Goal: Task Accomplishment & Management: Complete application form

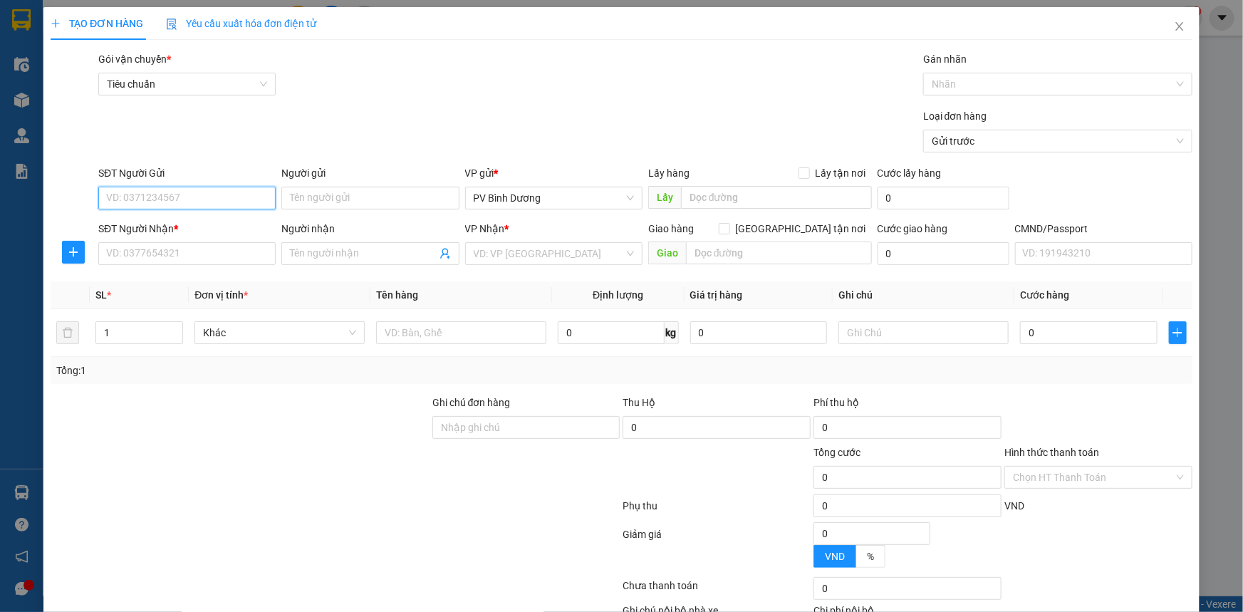
click at [199, 198] on input "SĐT Người Gửi" at bounding box center [186, 198] width 177 height 23
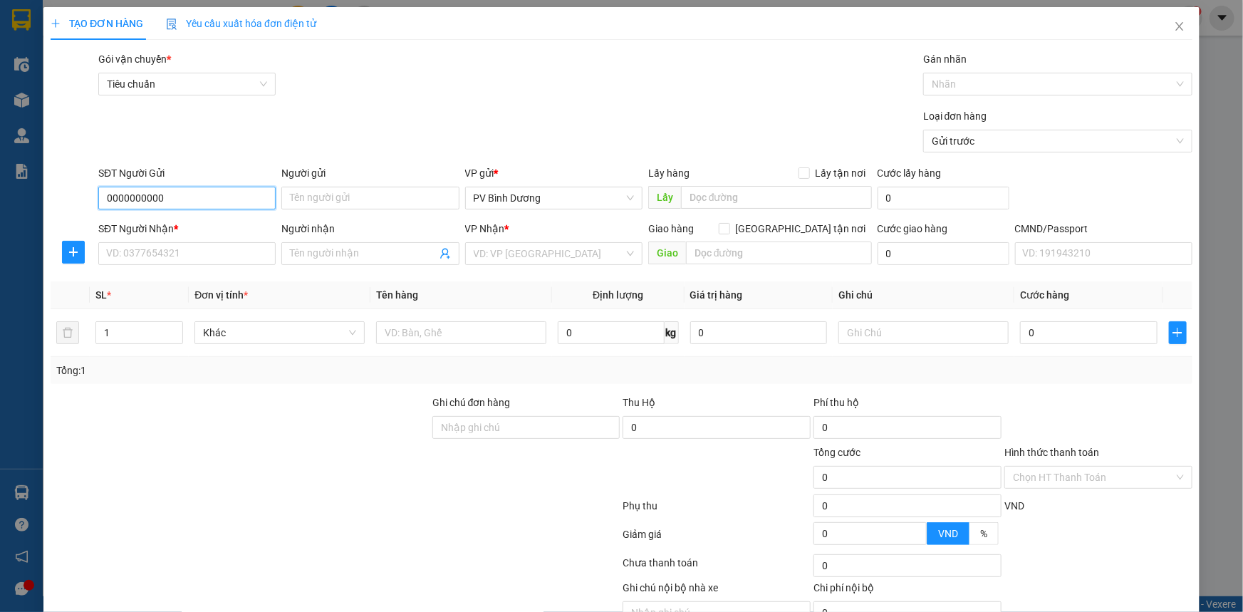
type input "0000000000"
type input "N"
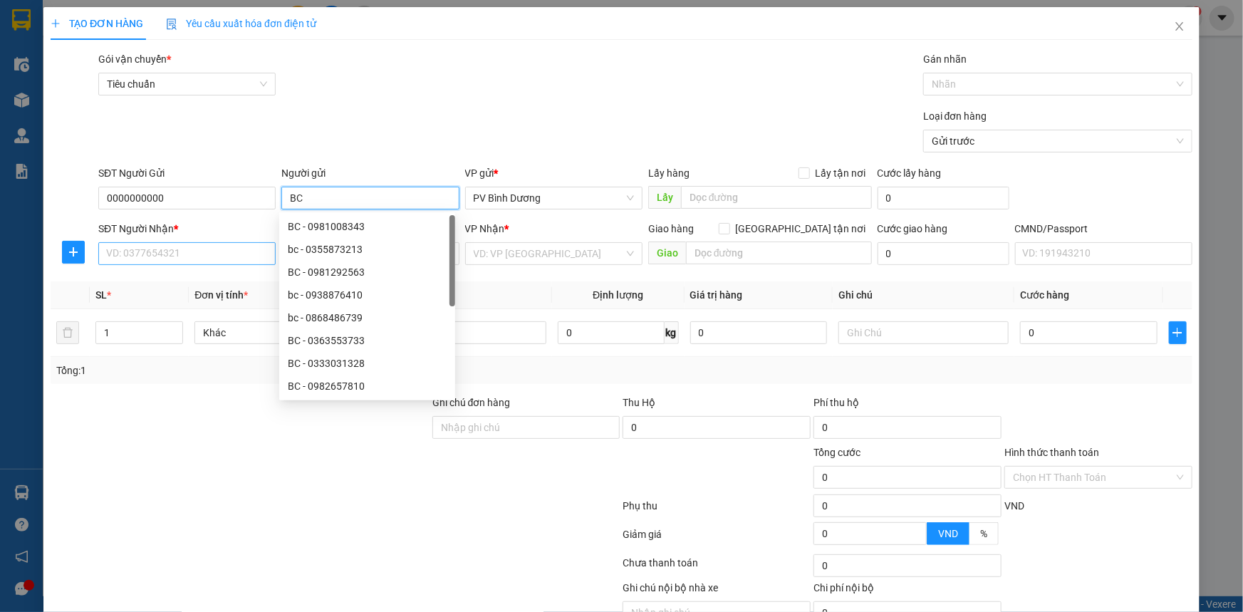
type input "BC"
click at [140, 259] on input "SĐT Người Nhận *" at bounding box center [186, 253] width 177 height 23
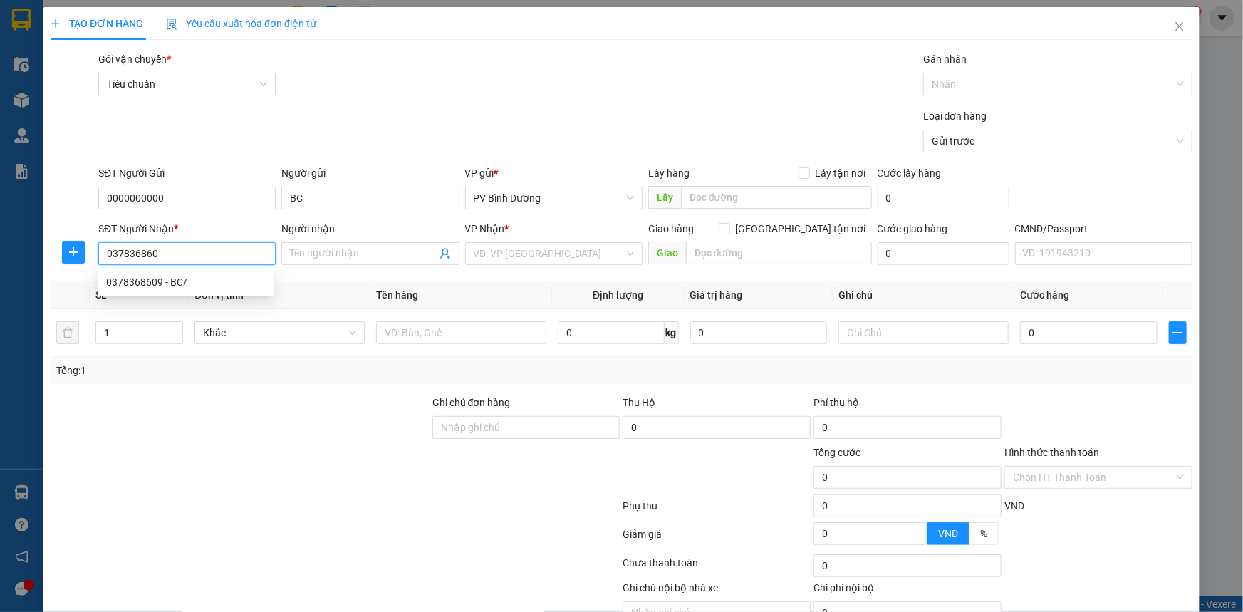
type input "0378368609"
click at [238, 278] on div "0378368609 - BC/" at bounding box center [185, 282] width 159 height 16
type input "BC/"
type input "[GEOGRAPHIC_DATA]"
type input "0378368609"
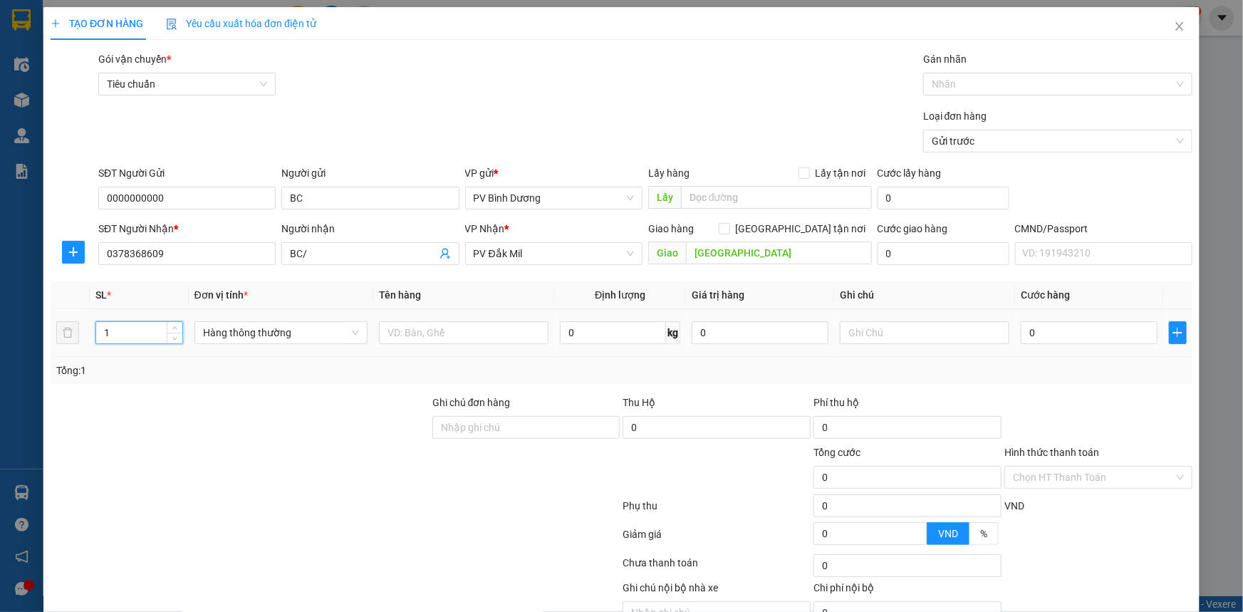
click at [119, 329] on input "1" at bounding box center [139, 332] width 86 height 21
type input "2"
click at [425, 329] on input "text" at bounding box center [464, 332] width 170 height 23
type input "BC"
click at [855, 335] on input "text" at bounding box center [925, 332] width 170 height 23
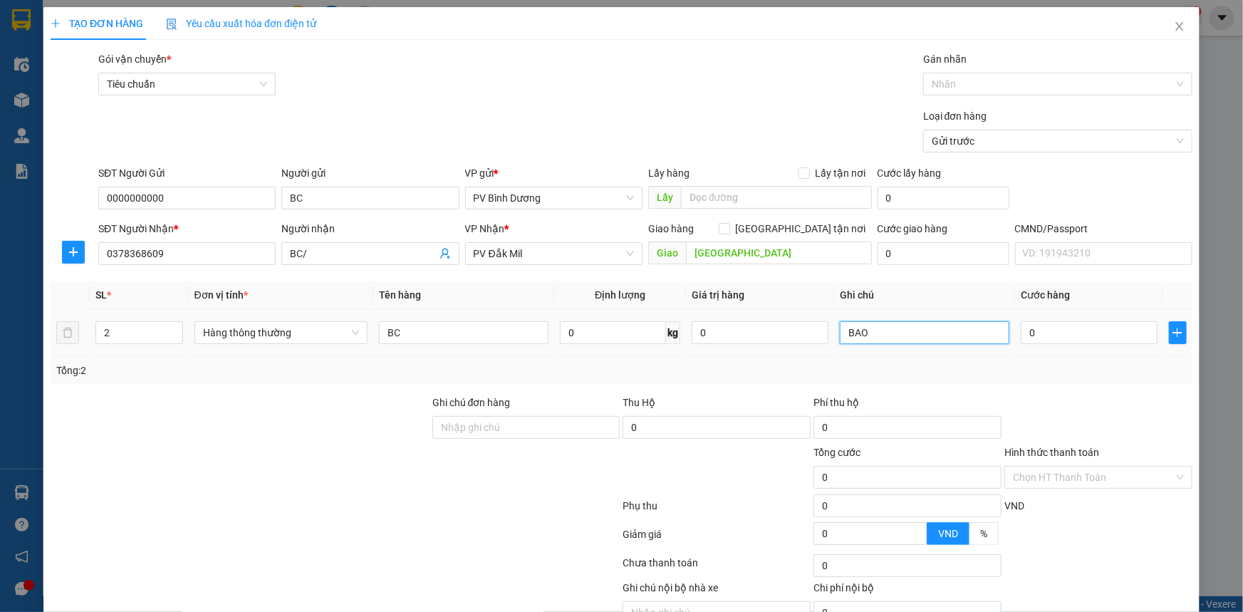
type input "BAO"
type input "1"
type input "10"
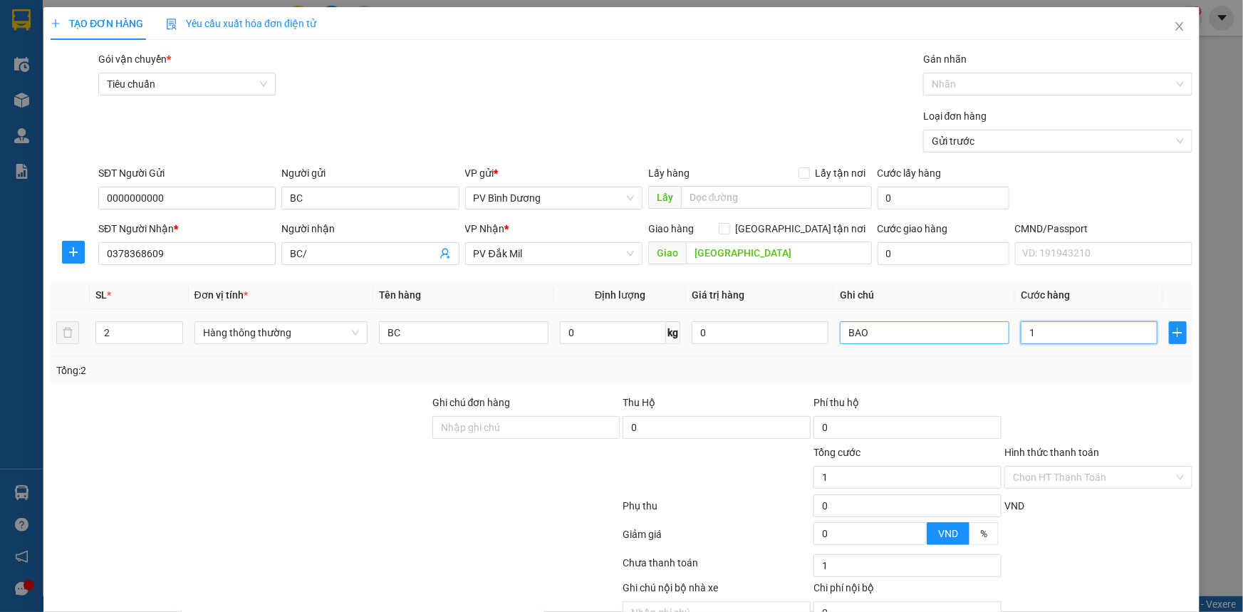
type input "10"
type input "100"
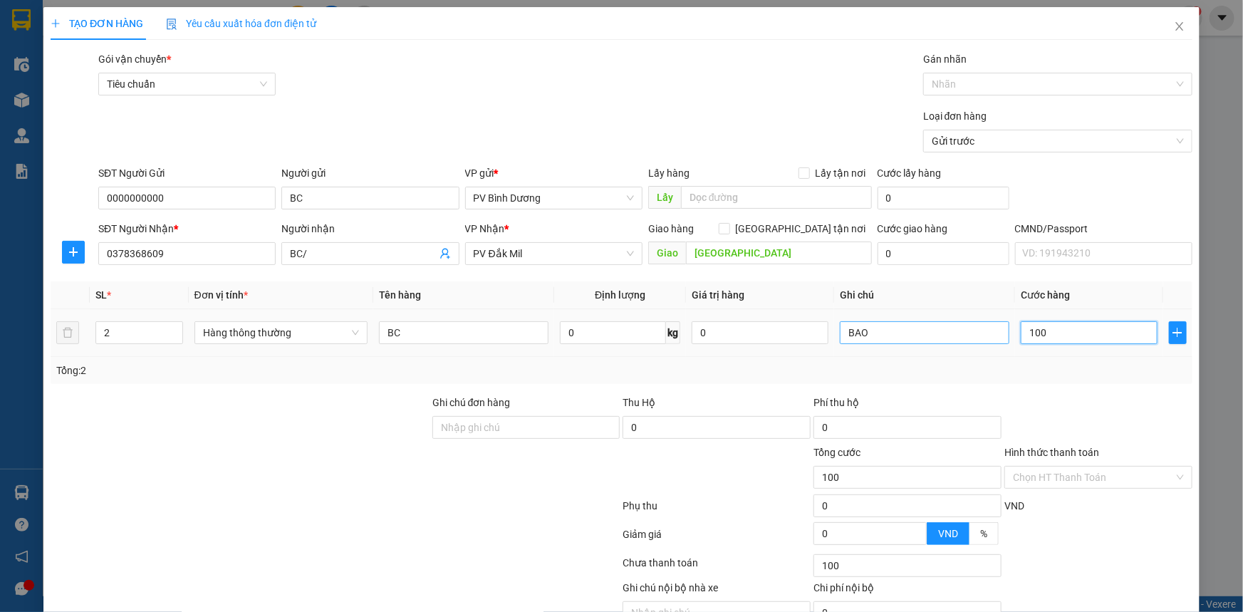
type input "1.000"
type input "10.000"
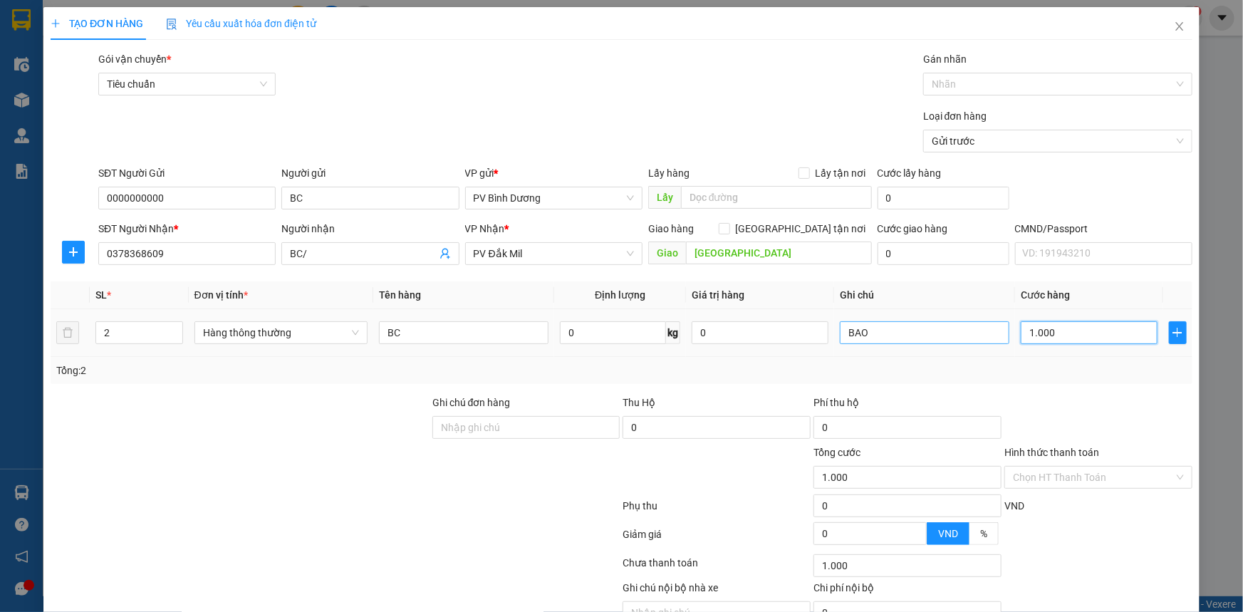
type input "10.000"
type input "100.000"
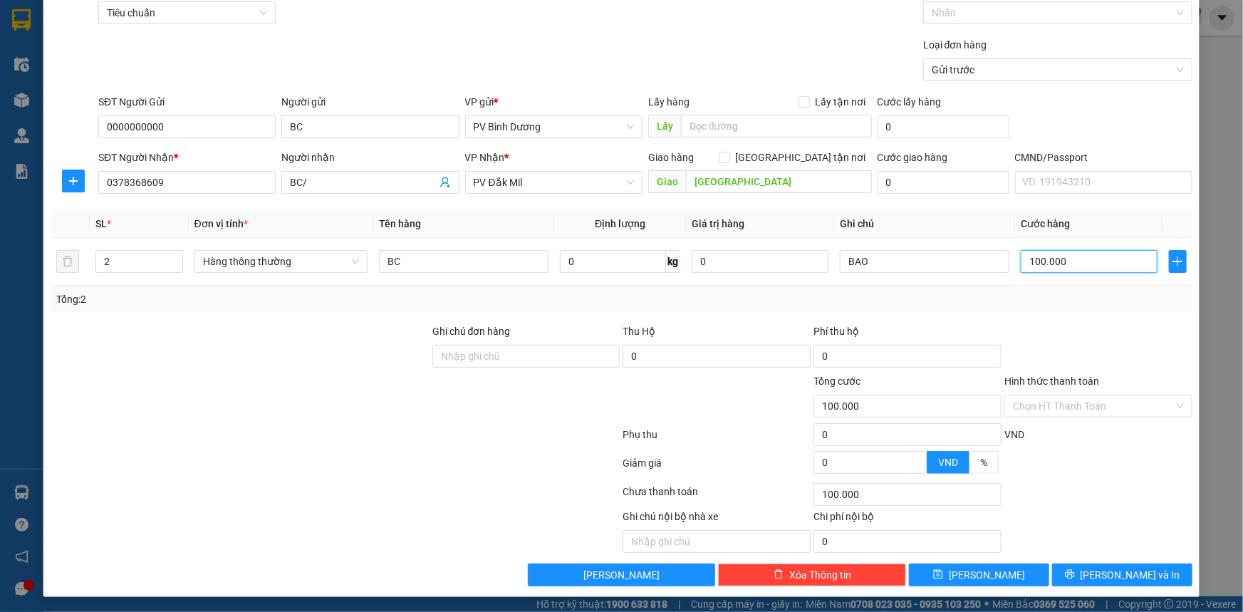
scroll to position [72, 0]
type input "100.000"
click at [943, 577] on icon "save" at bounding box center [938, 573] width 9 height 9
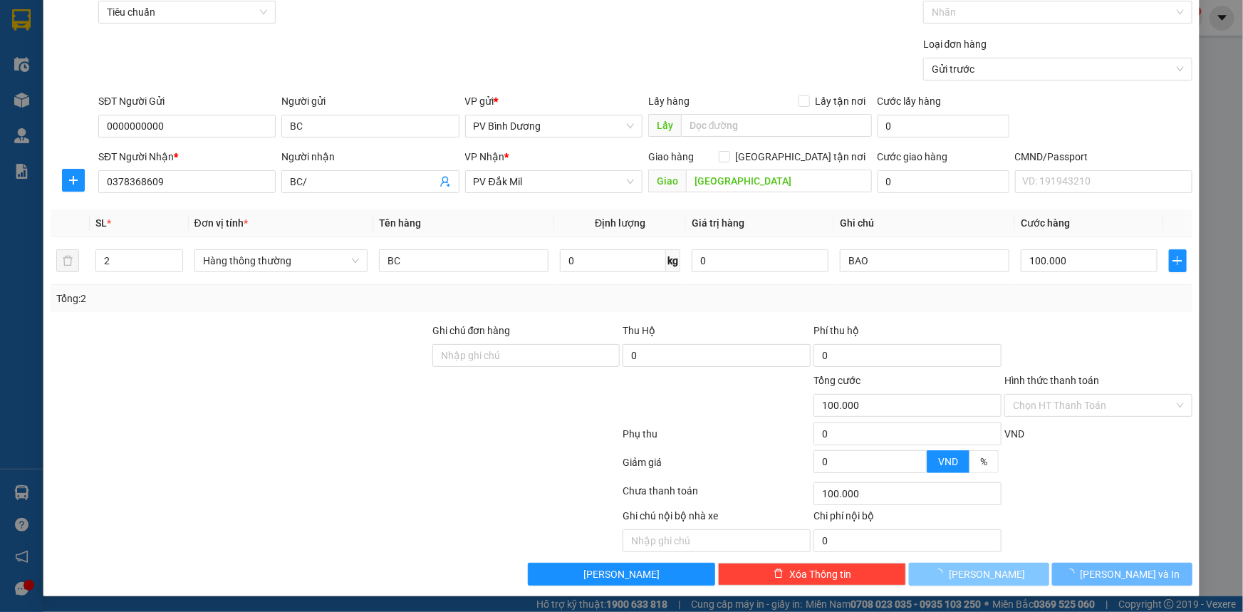
type input "1"
type input "0"
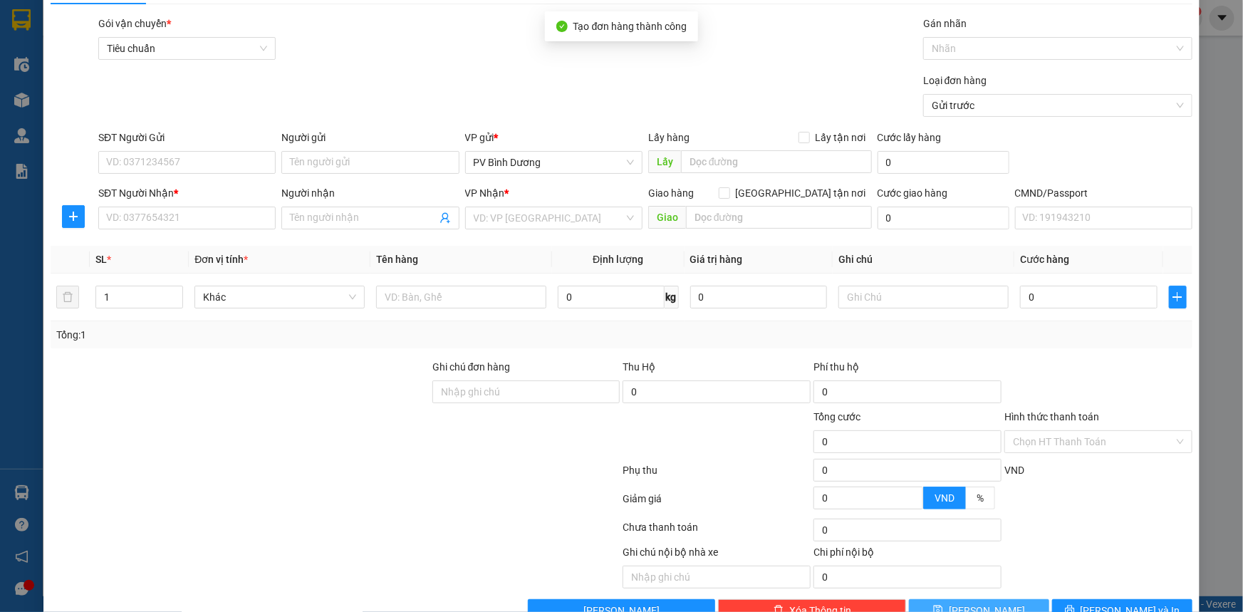
scroll to position [0, 0]
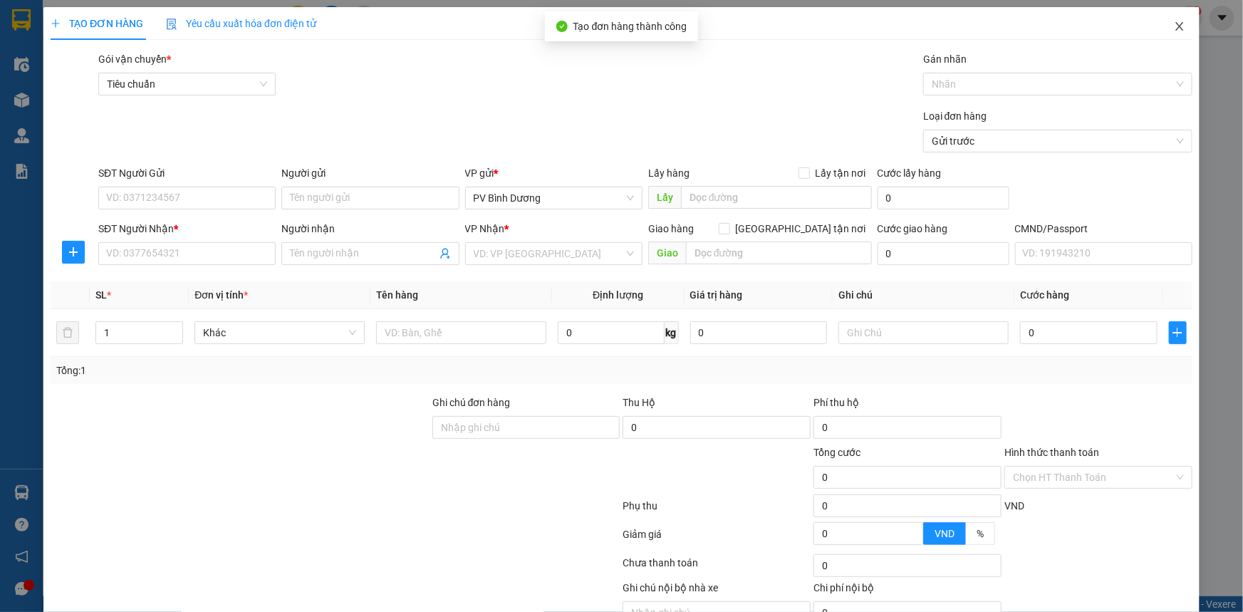
click at [1174, 31] on icon "close" at bounding box center [1179, 26] width 11 height 11
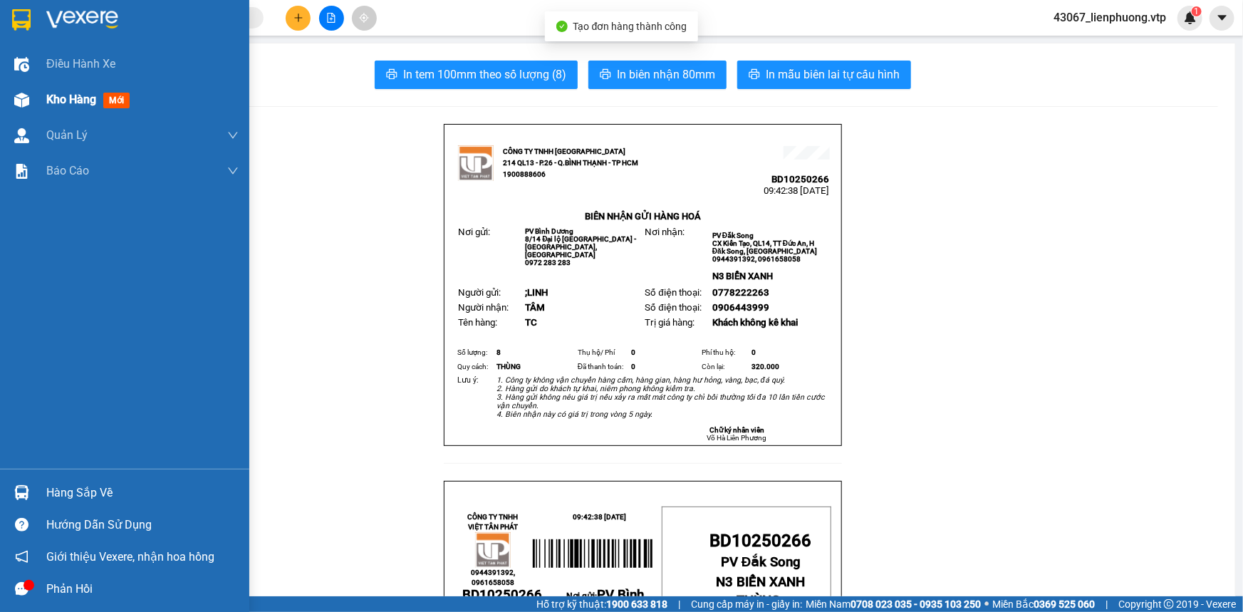
click at [45, 100] on div "Kho hàng mới" at bounding box center [124, 100] width 249 height 36
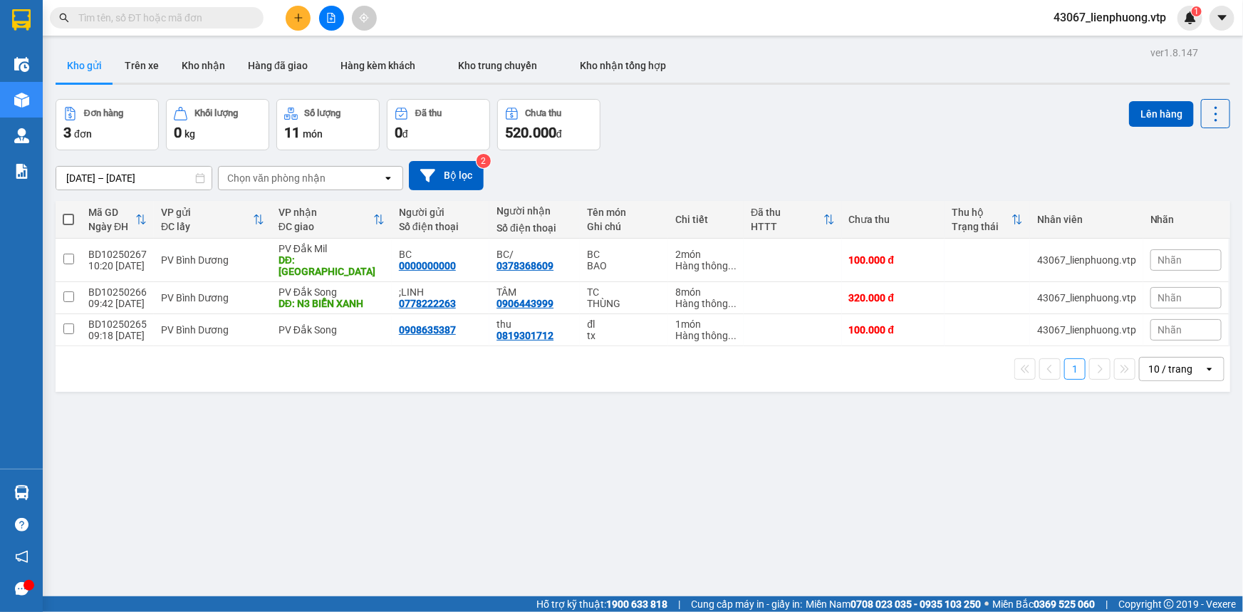
click at [750, 509] on div "ver 1.8.147 Kho gửi Trên xe Kho nhận Hàng đã giao Hàng kèm khách Kho trung chuy…" at bounding box center [643, 349] width 1186 height 612
click at [295, 18] on icon "plus" at bounding box center [298, 17] width 8 height 1
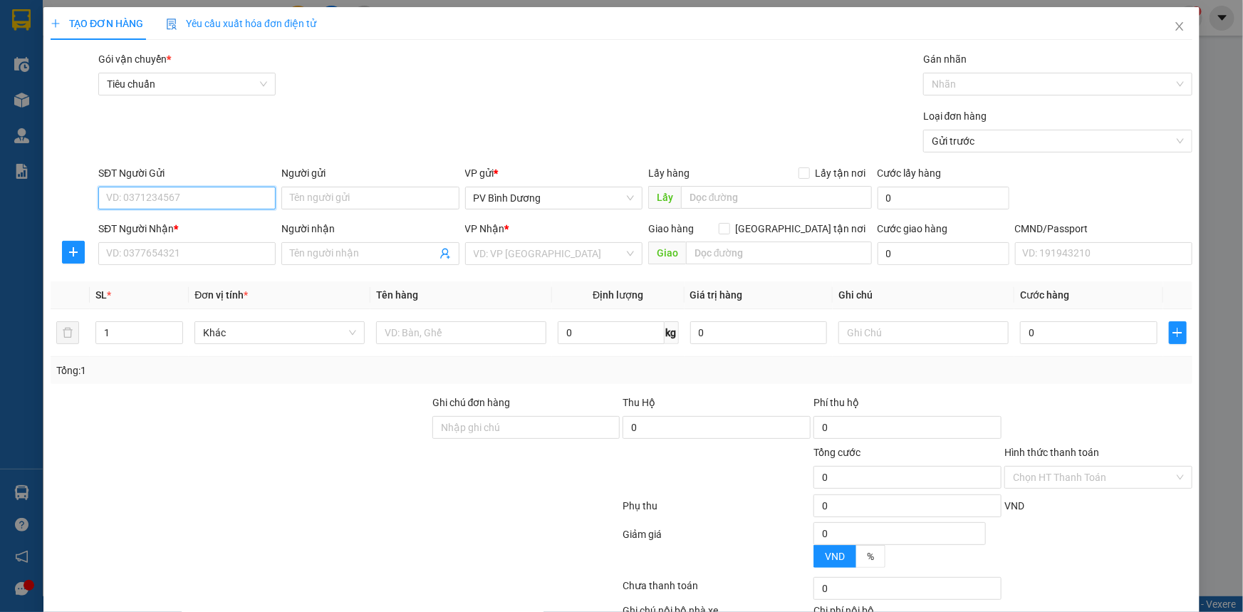
click at [244, 204] on input "SĐT Người Gửi" at bounding box center [186, 198] width 177 height 23
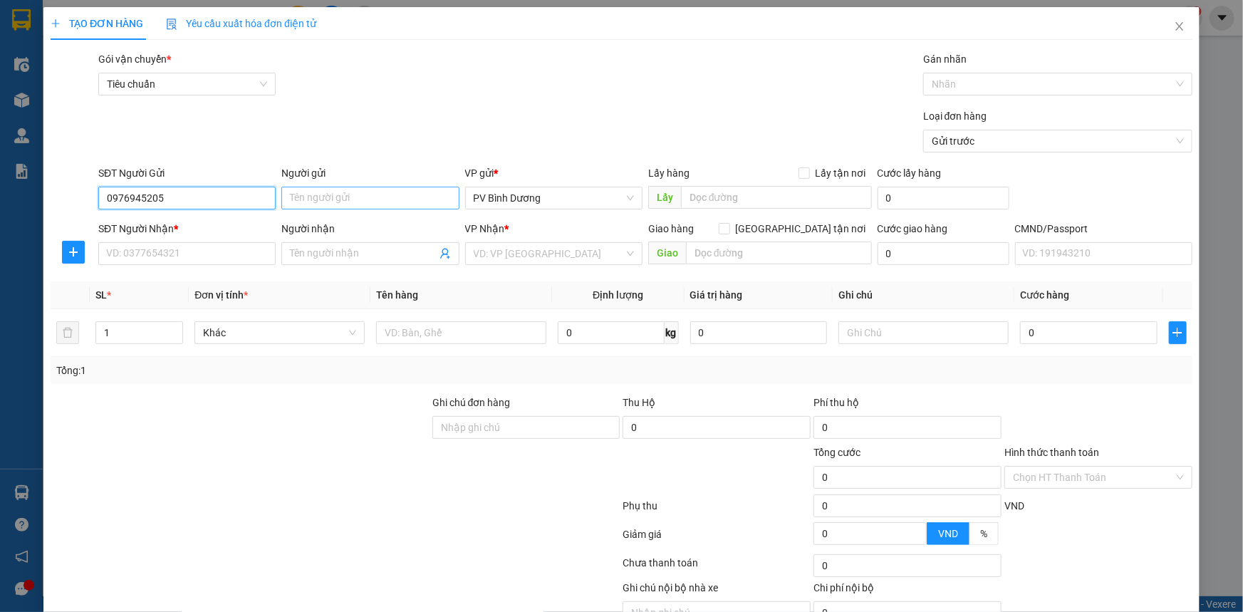
type input "0976945205"
click at [363, 197] on input "Người gửi" at bounding box center [369, 198] width 177 height 23
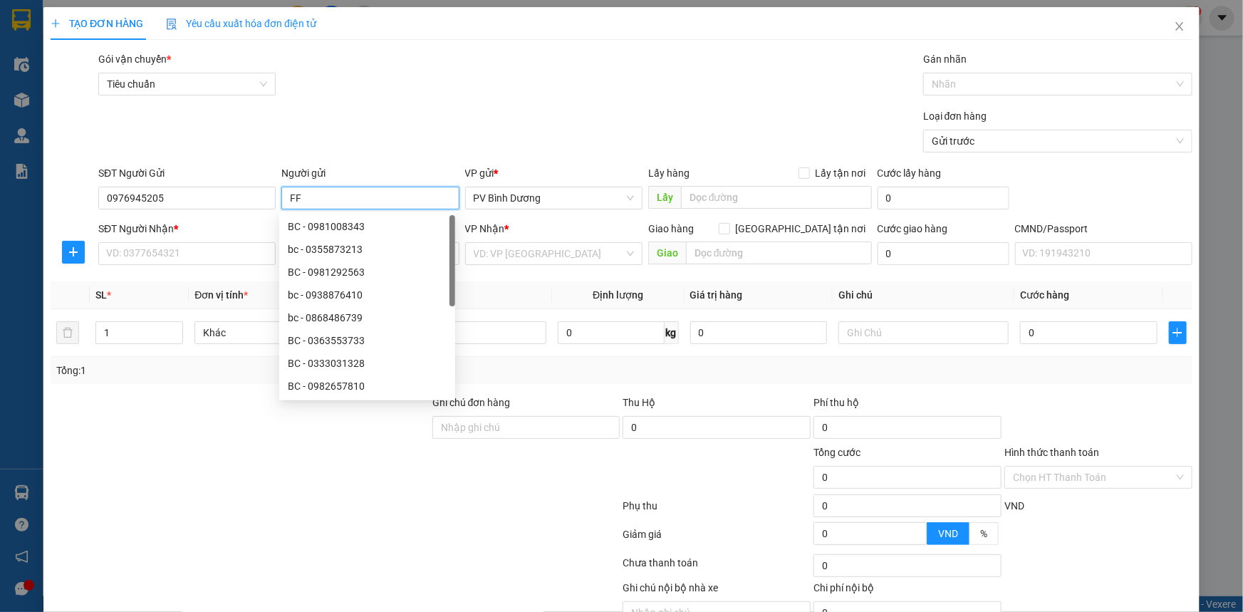
type input "F"
type input "D"
type input "ĐẠT"
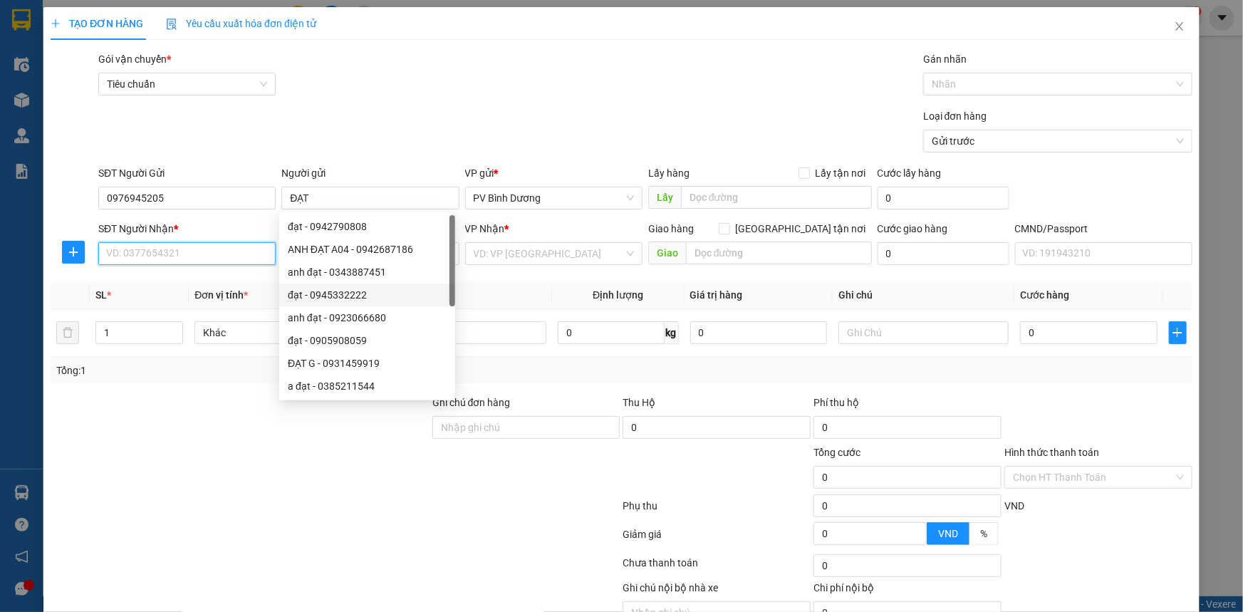
click at [197, 257] on input "SĐT Người Nhận *" at bounding box center [186, 253] width 177 height 23
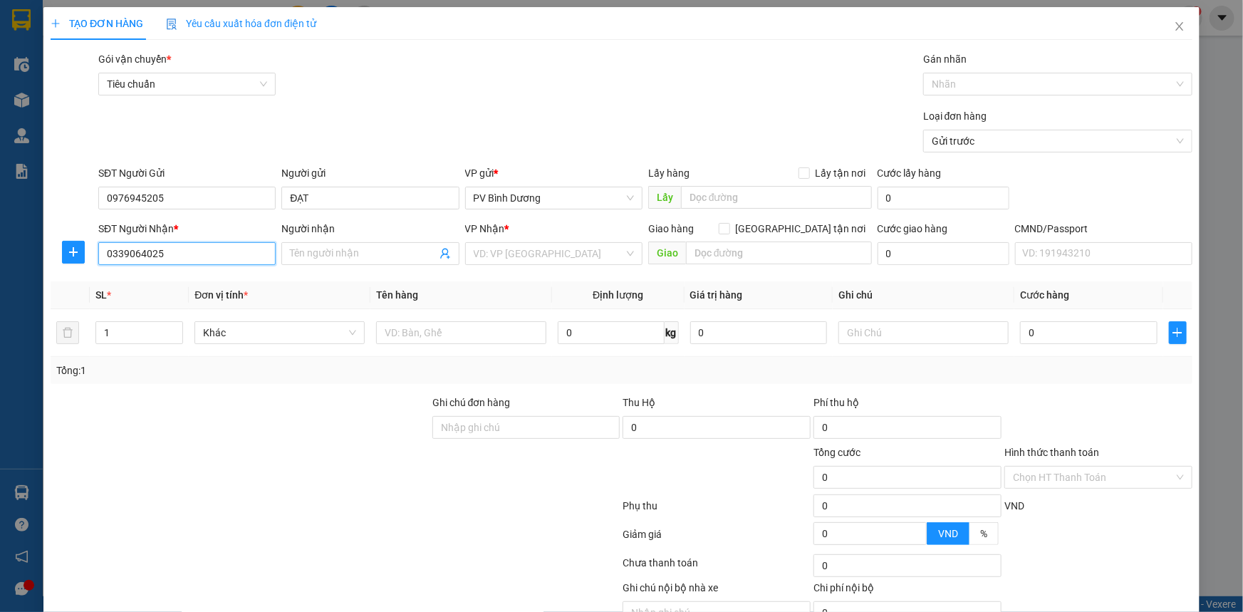
type input "0339064025"
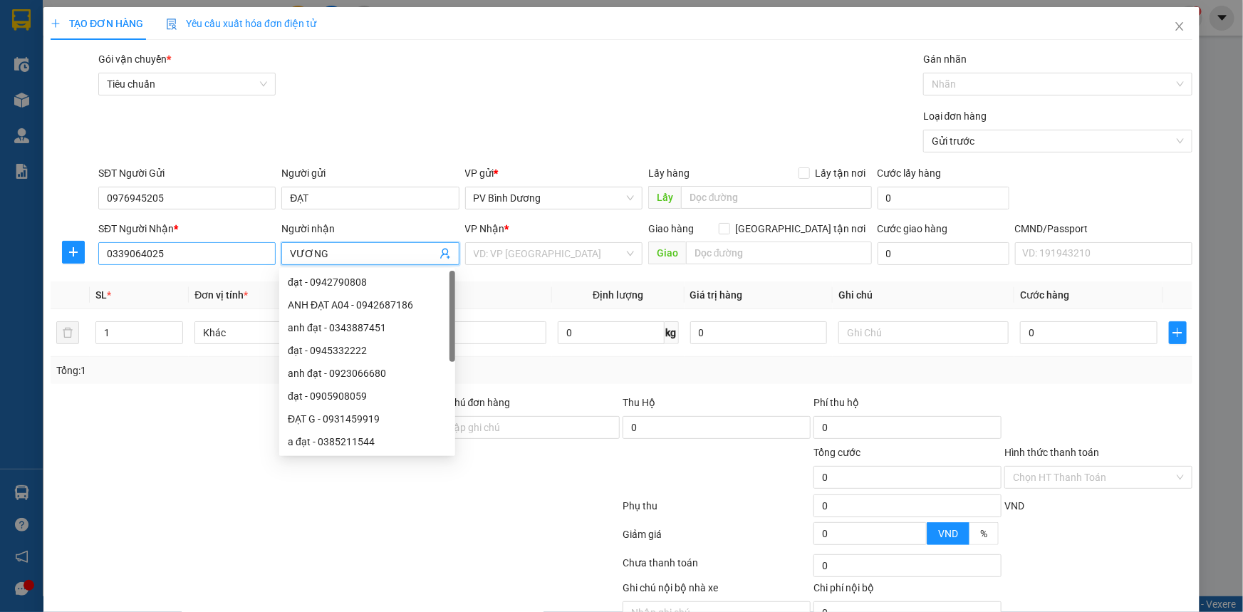
type input "VƯƠNG"
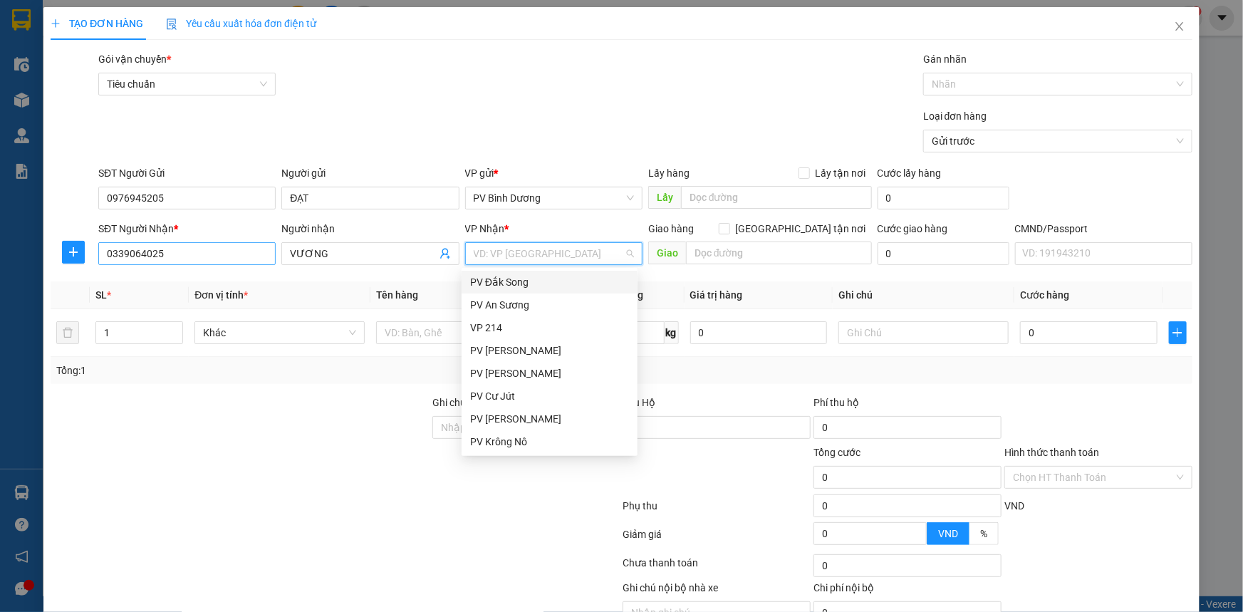
type input "D"
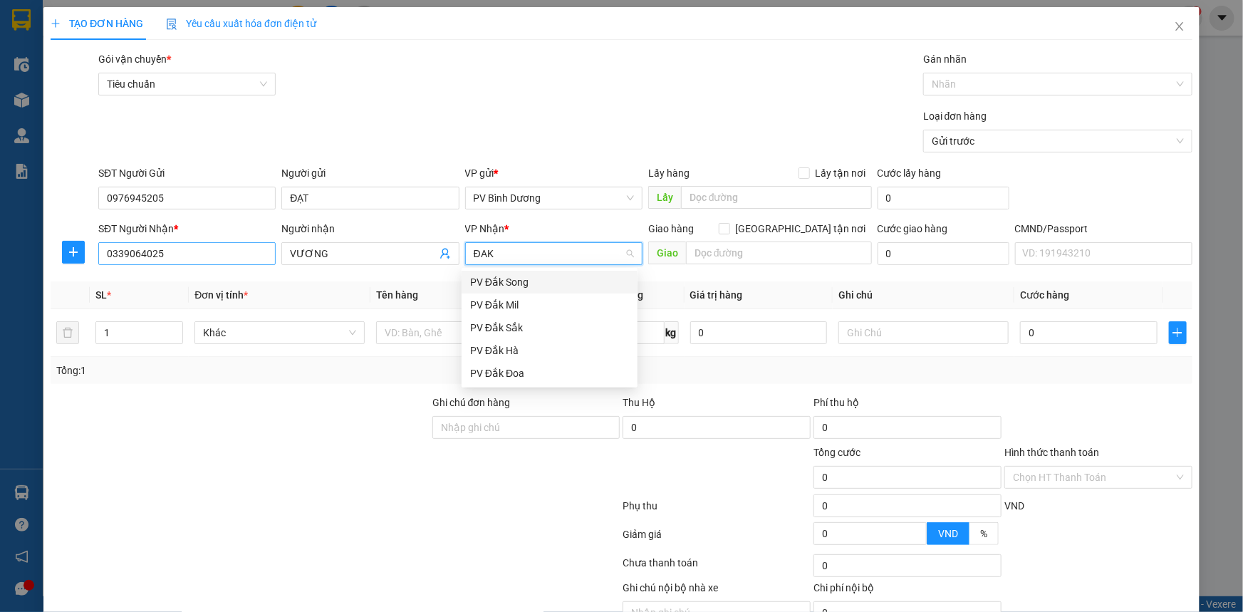
type input "ĐAK"
click at [513, 302] on div "PV Đắk Mil" at bounding box center [549, 305] width 159 height 16
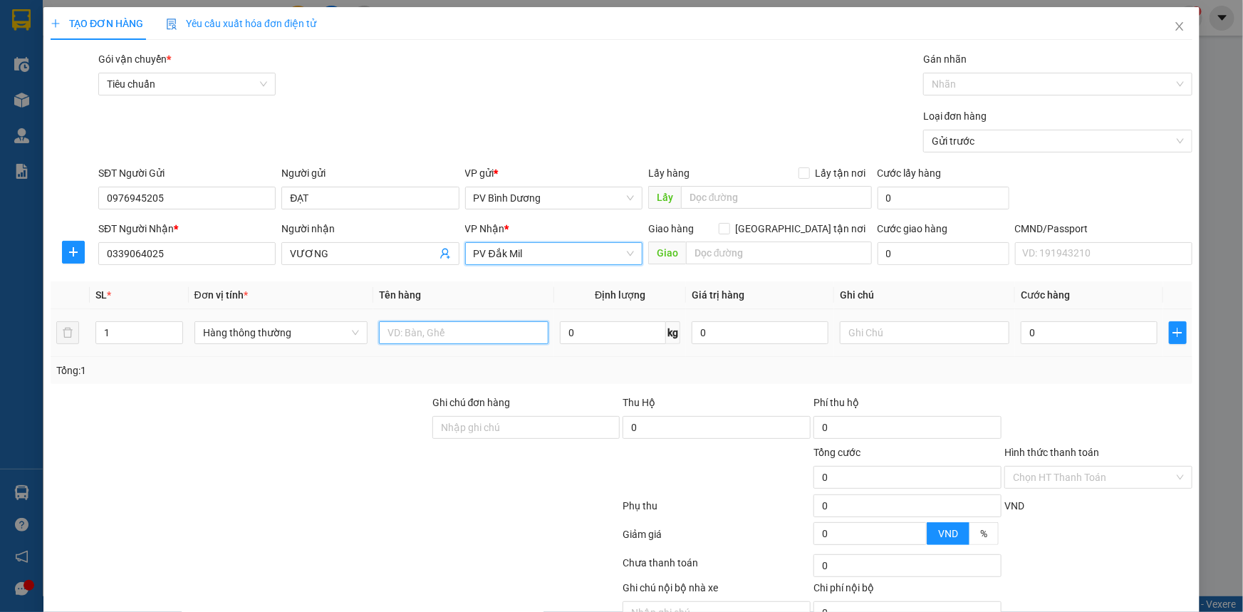
click at [455, 338] on input "text" at bounding box center [464, 332] width 170 height 23
type input "D"
type input "ĐỒ DÙNG"
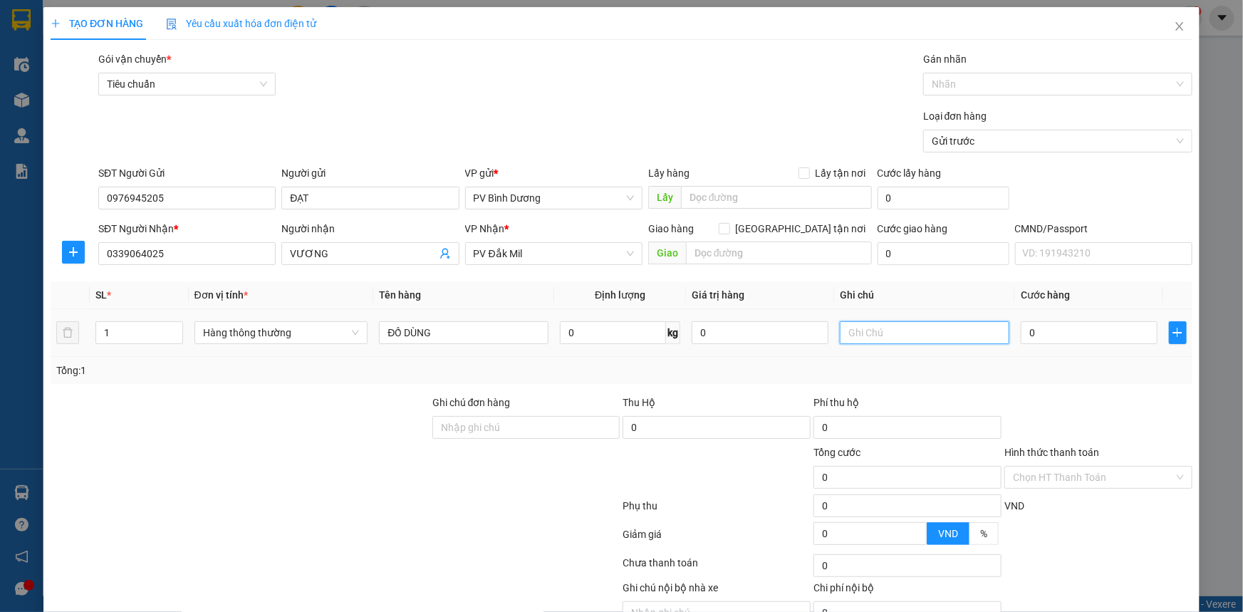
click at [939, 326] on input "text" at bounding box center [925, 332] width 170 height 23
type input "H"
type input "3"
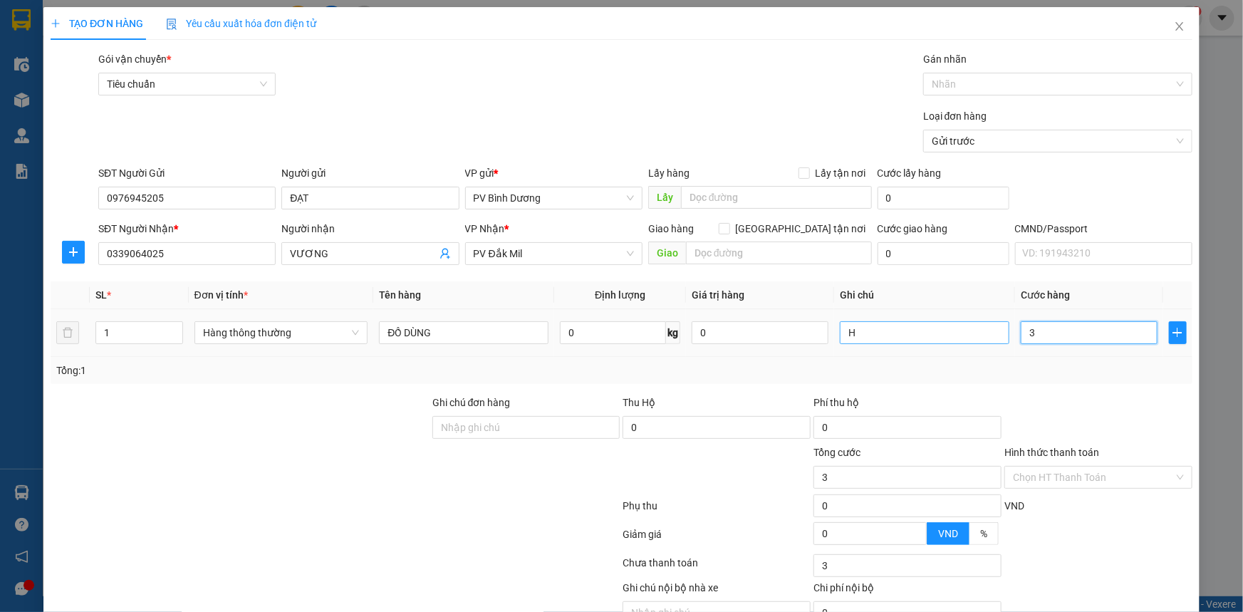
type input "30"
type input "300"
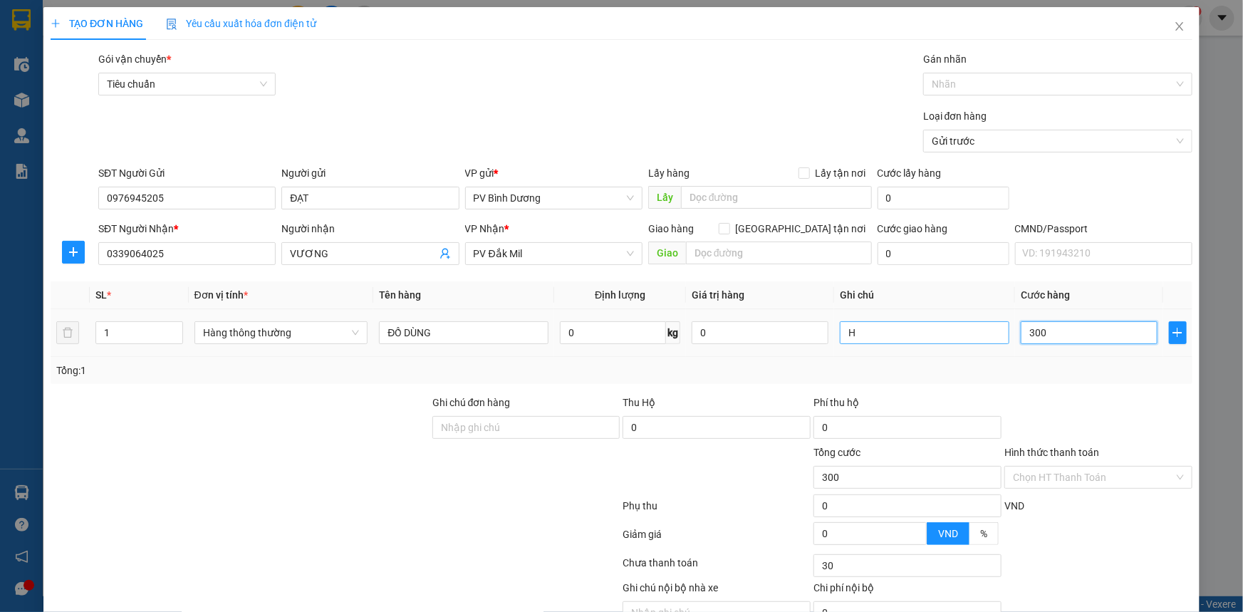
type input "300"
type input "3.000"
type input "30.000"
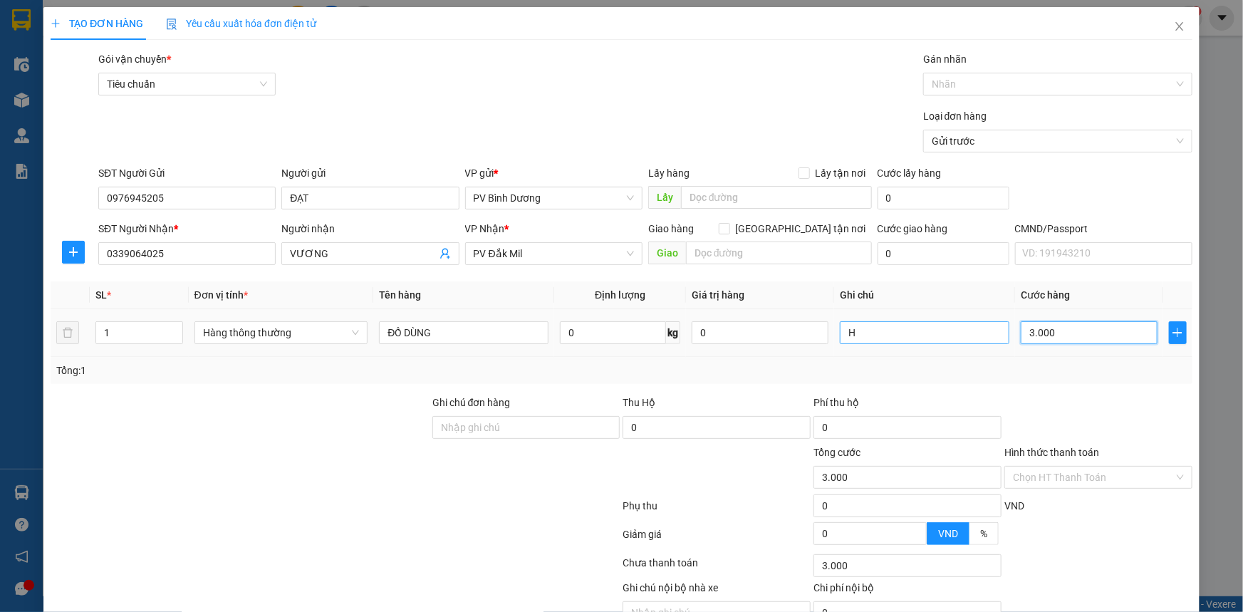
type input "30.000"
click at [872, 336] on input "H" at bounding box center [925, 332] width 170 height 23
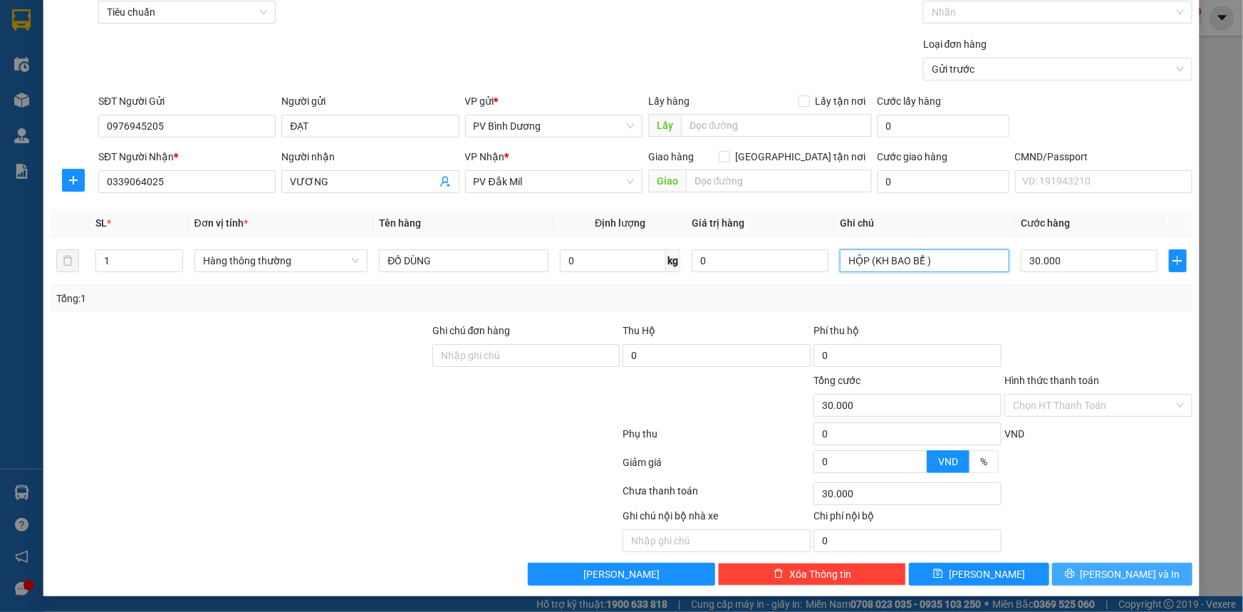
type input "HỘP (KH BAO BỂ )"
click at [1124, 578] on span "[PERSON_NAME] và In" at bounding box center [1131, 574] width 100 height 16
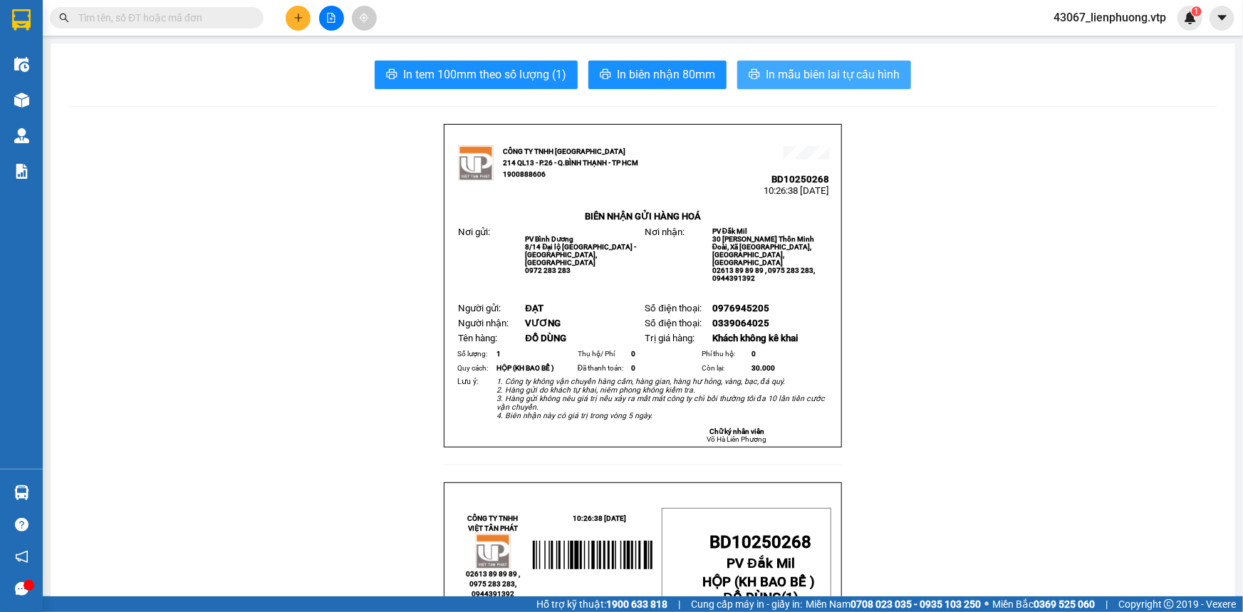
click at [831, 77] on span "In mẫu biên lai tự cấu hình" at bounding box center [833, 75] width 134 height 18
